Goal: Task Accomplishment & Management: Complete application form

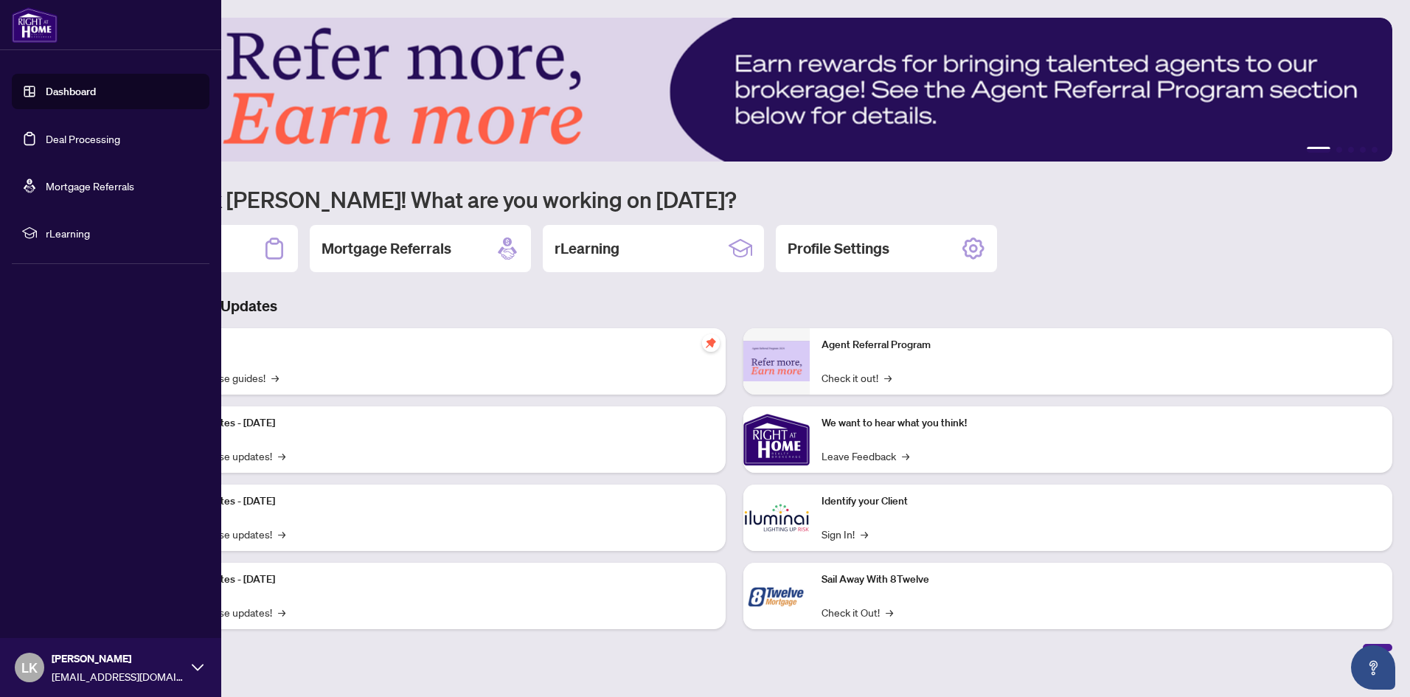
click at [120, 144] on link "Deal Processing" at bounding box center [83, 138] width 74 height 13
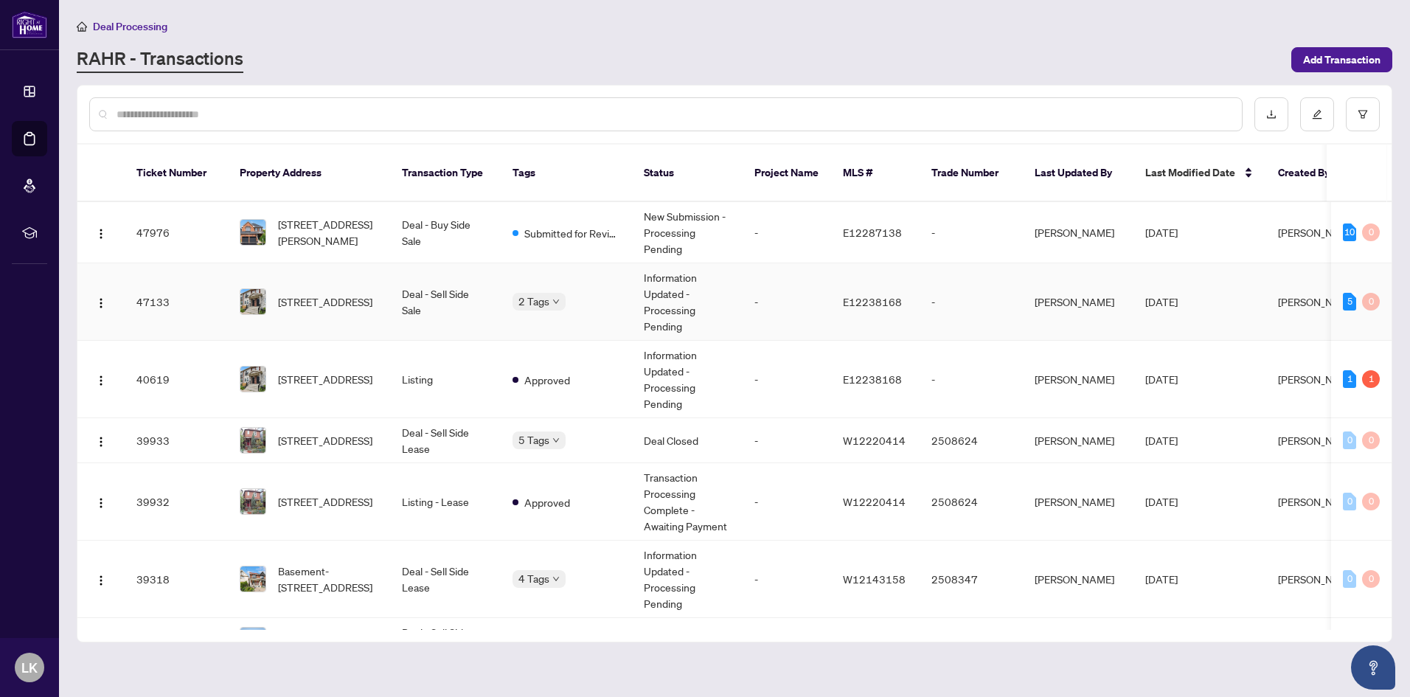
click at [471, 292] on td "Deal - Sell Side Sale" at bounding box center [445, 301] width 111 height 77
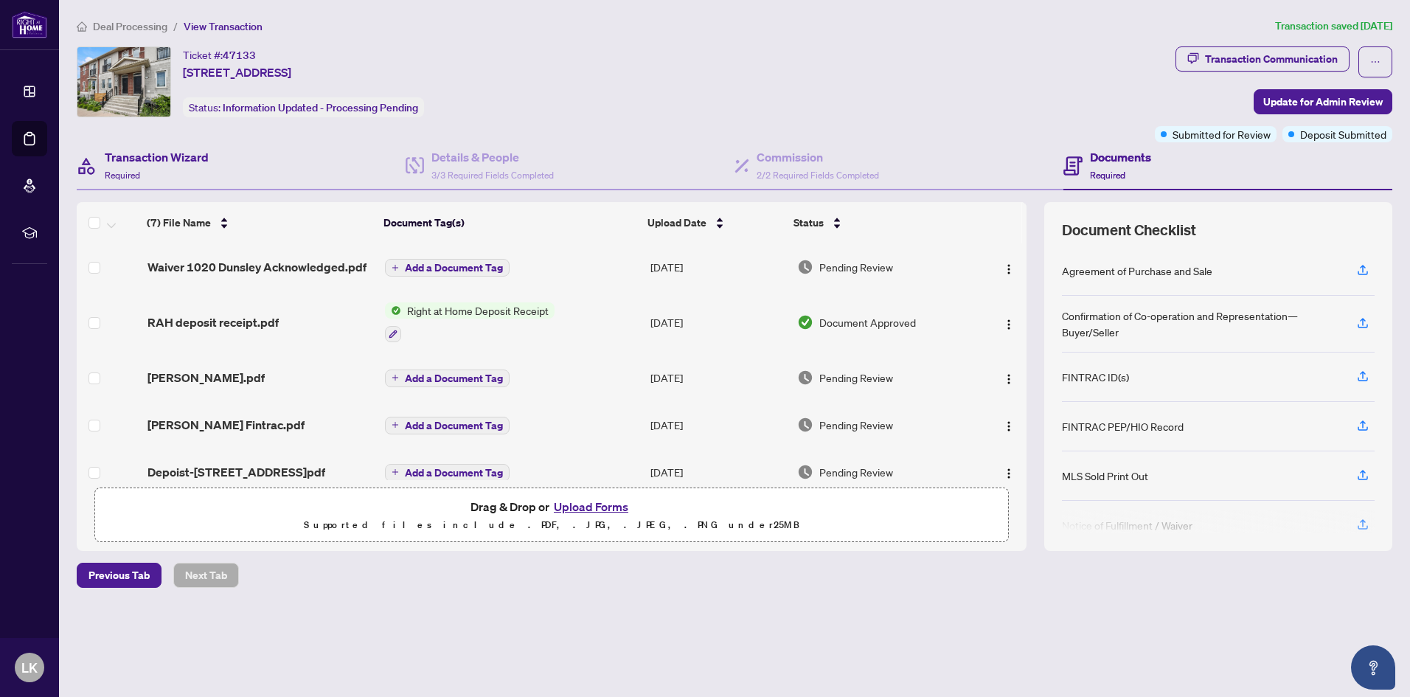
click at [211, 155] on div "Transaction Wizard Required" at bounding box center [241, 166] width 329 height 48
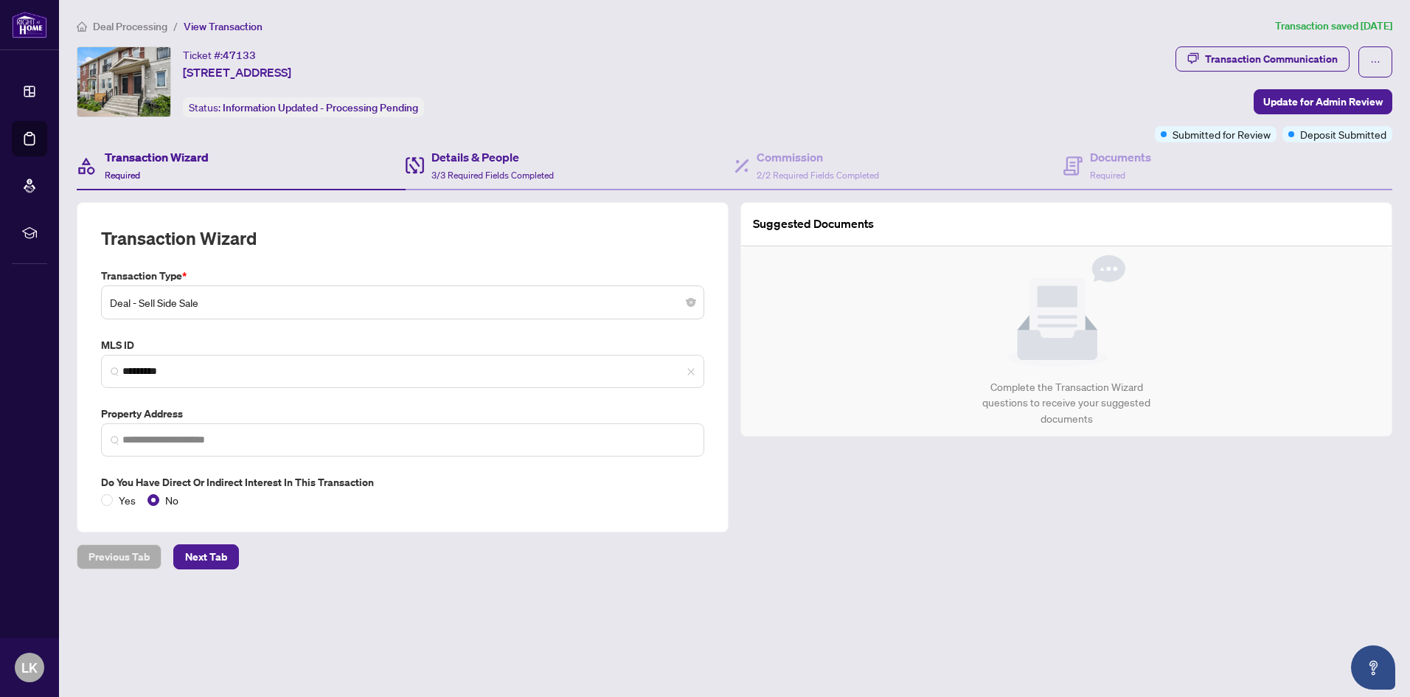
type input "**********"
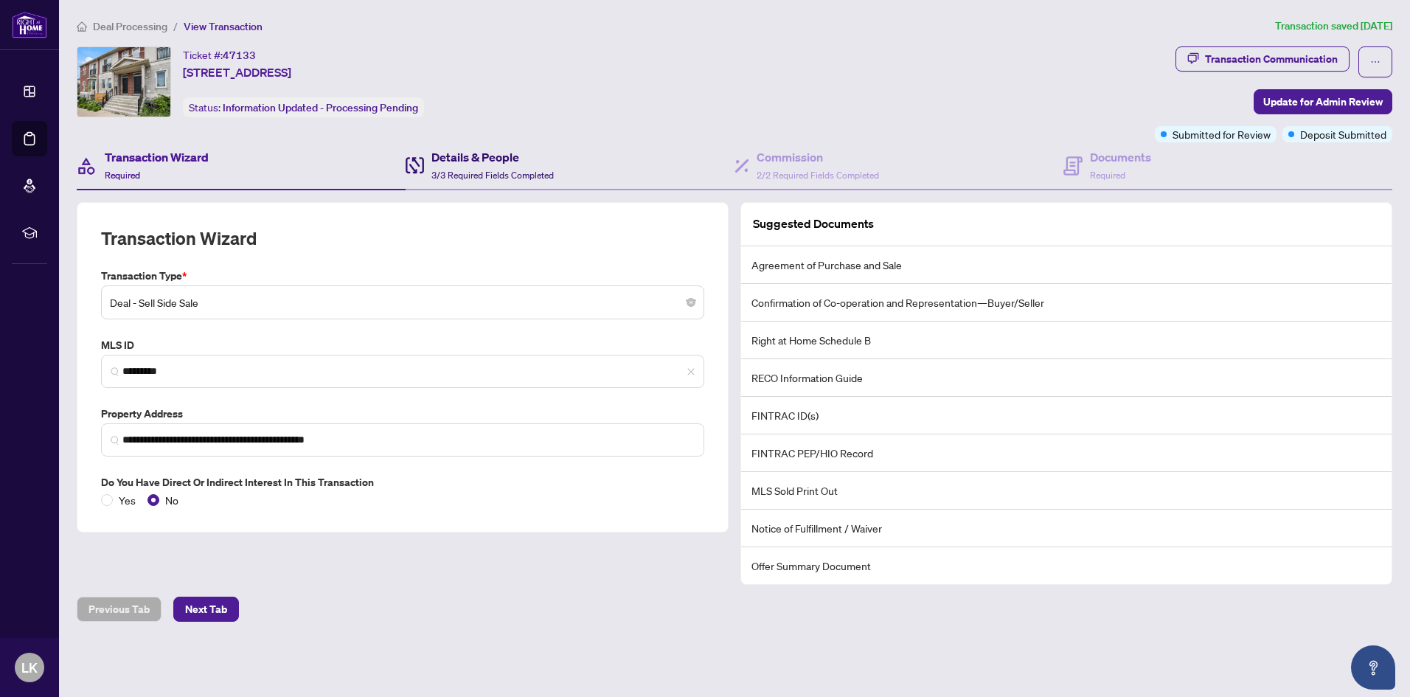
click at [534, 161] on h4 "Details & People" at bounding box center [492, 157] width 122 height 18
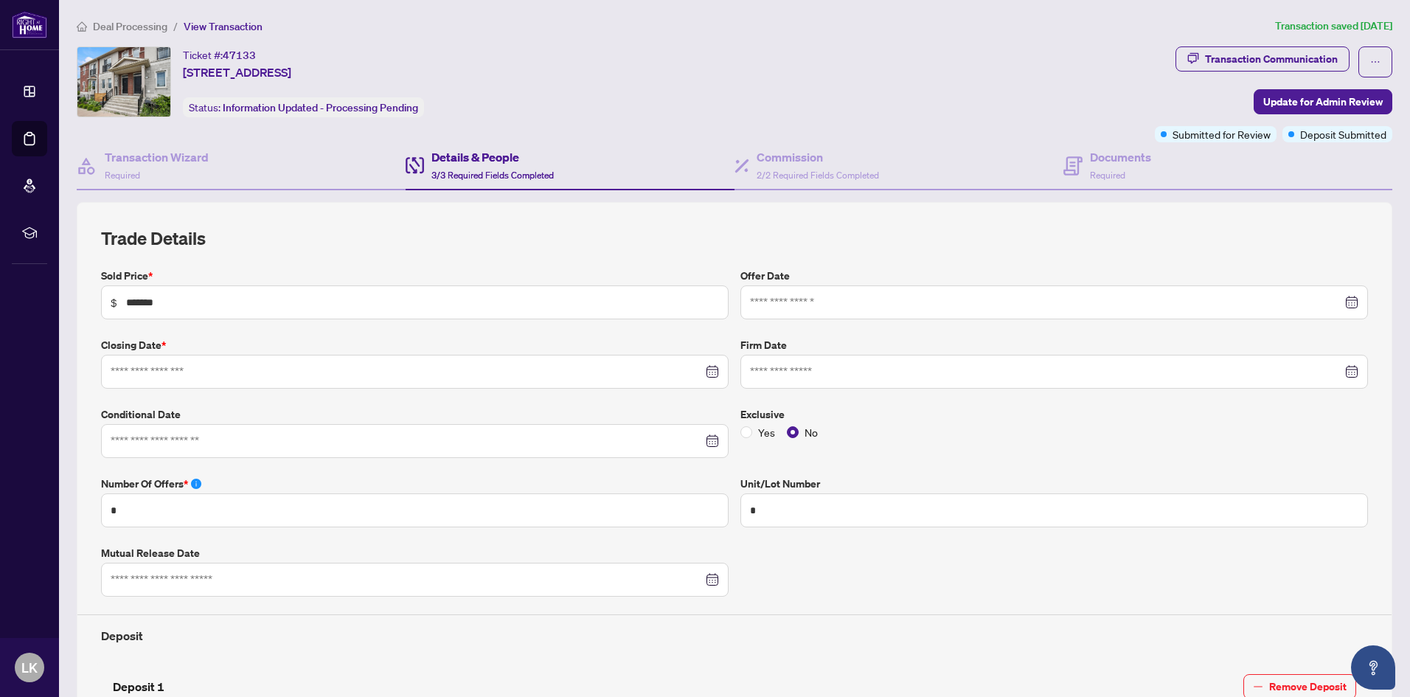
type input "**********"
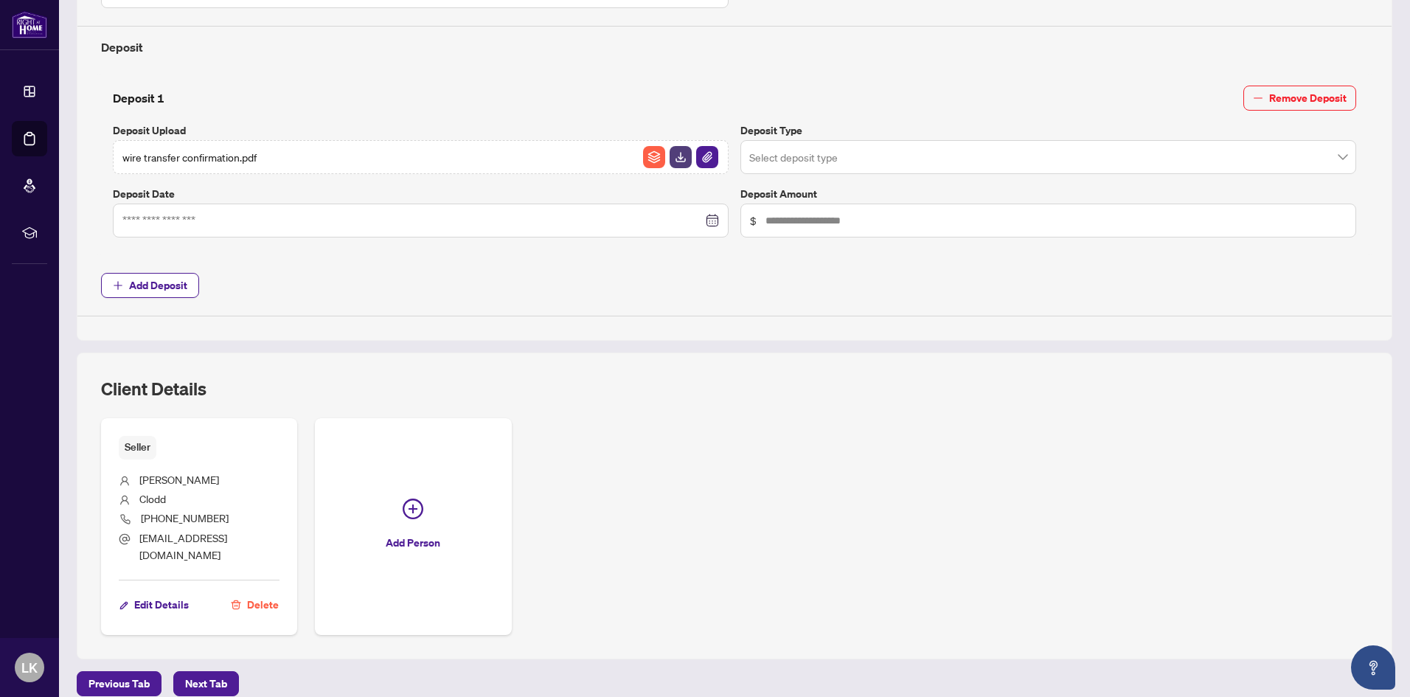
scroll to position [590, 0]
click at [213, 670] on span "Next Tab" at bounding box center [206, 682] width 42 height 24
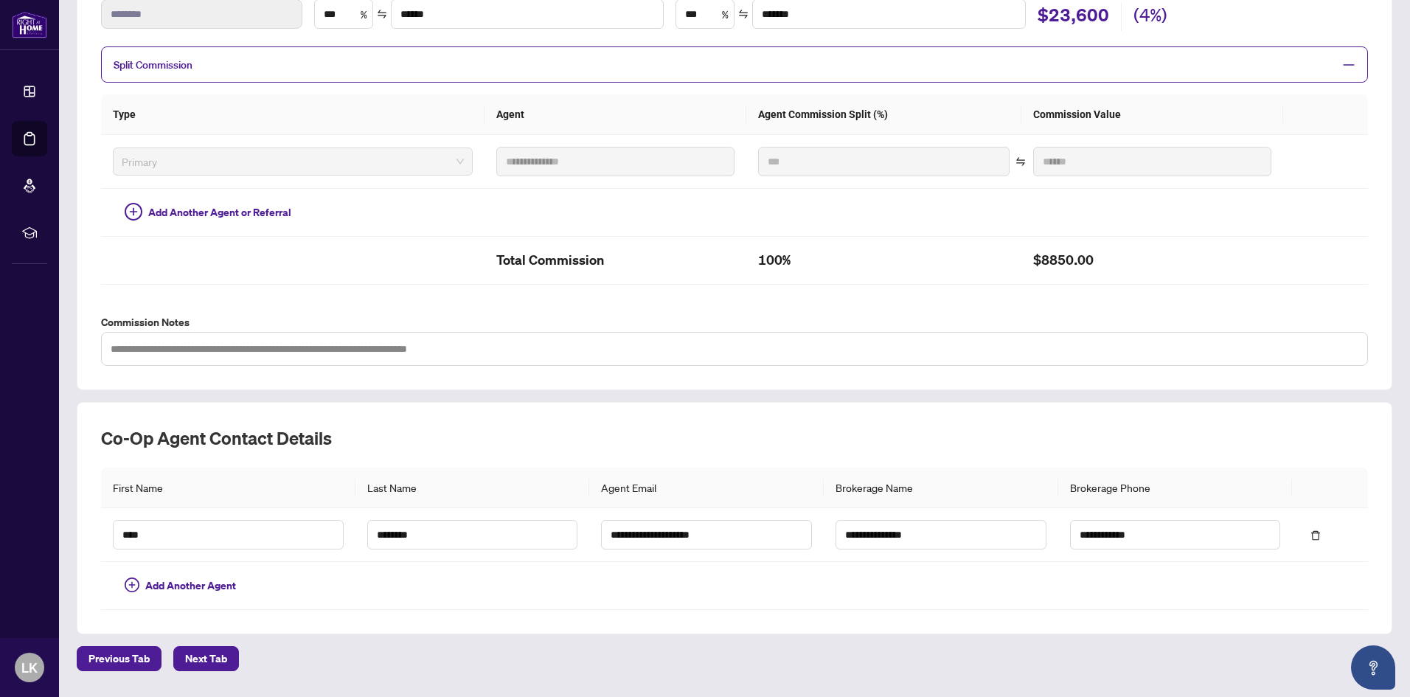
scroll to position [295, 0]
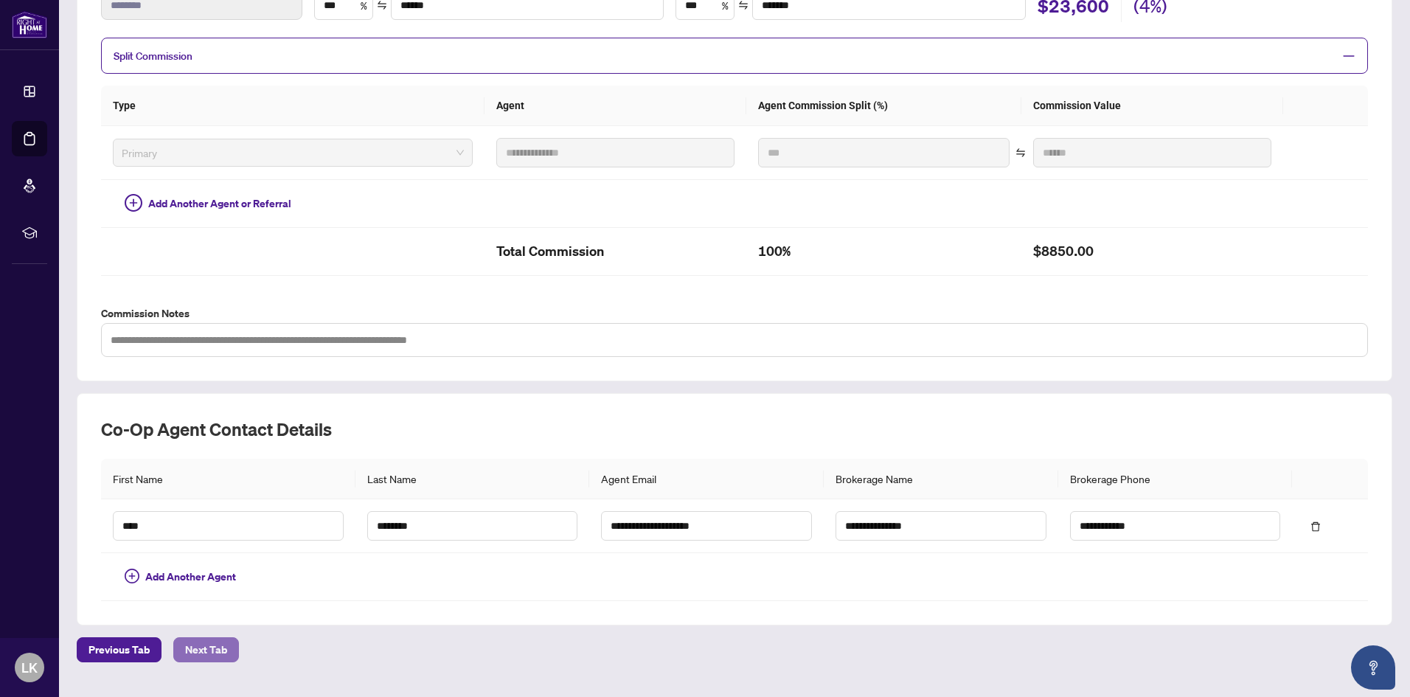
click at [213, 647] on span "Next Tab" at bounding box center [206, 650] width 42 height 24
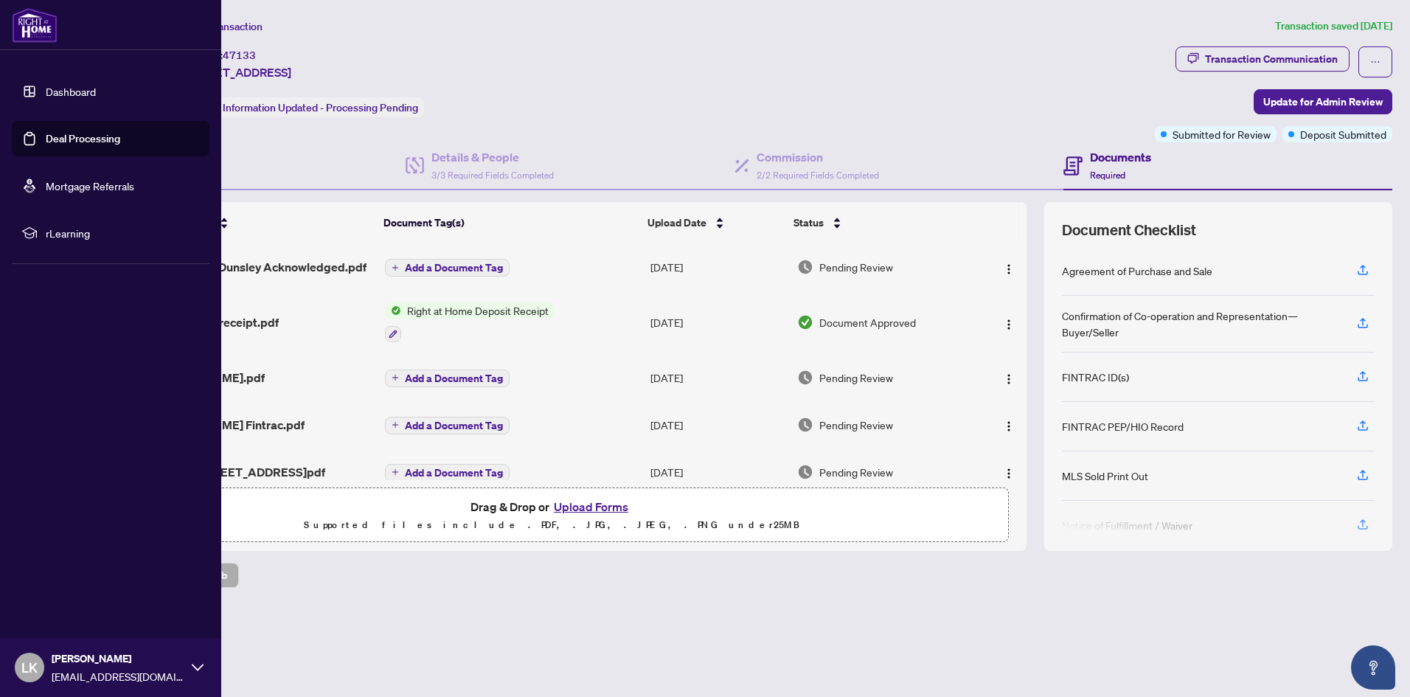
click at [81, 136] on link "Deal Processing" at bounding box center [83, 138] width 74 height 13
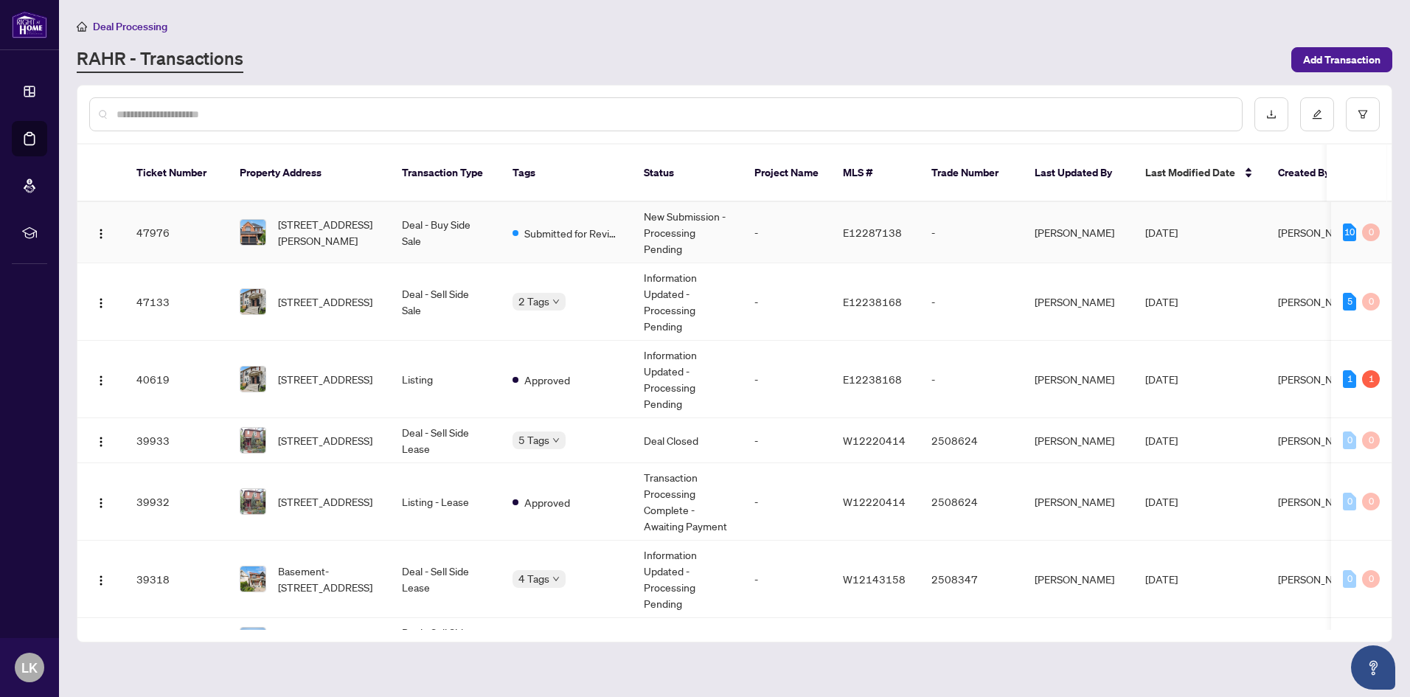
click at [403, 202] on td "Deal - Buy Side Sale" at bounding box center [445, 232] width 111 height 61
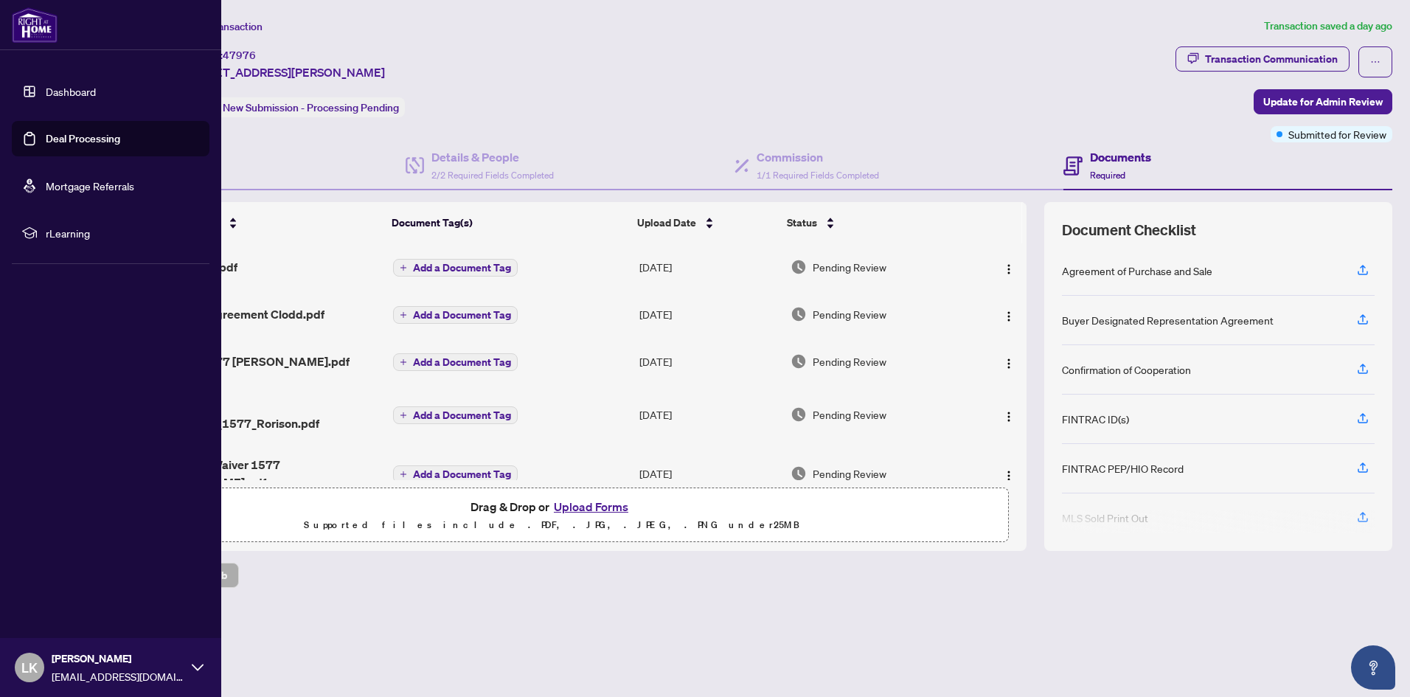
click at [76, 89] on link "Dashboard" at bounding box center [71, 91] width 50 height 13
